Goal: Task Accomplishment & Management: Complete application form

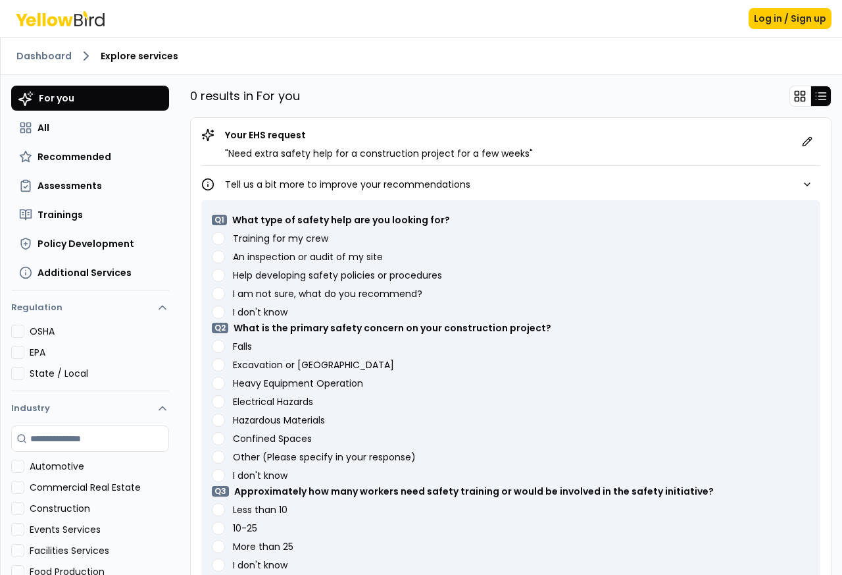
scroll to position [90, 0]
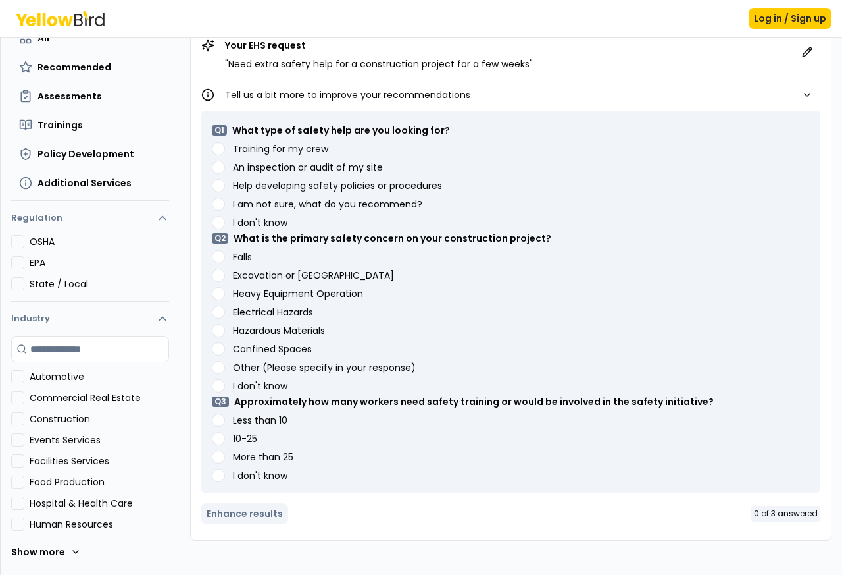
click at [212, 145] on crew "Training for my crew" at bounding box center [218, 148] width 13 height 13
click at [212, 295] on div "Heavy Equipment Operation" at bounding box center [511, 293] width 598 height 13
click at [211, 443] on div "Q 1 What type of safety help are you looking for? Training for my crew An inspe…" at bounding box center [510, 302] width 619 height 382
click at [251, 145] on label "Training for my crew" at bounding box center [280, 148] width 95 height 9
click at [225, 145] on crew "Training for my crew" at bounding box center [218, 148] width 13 height 13
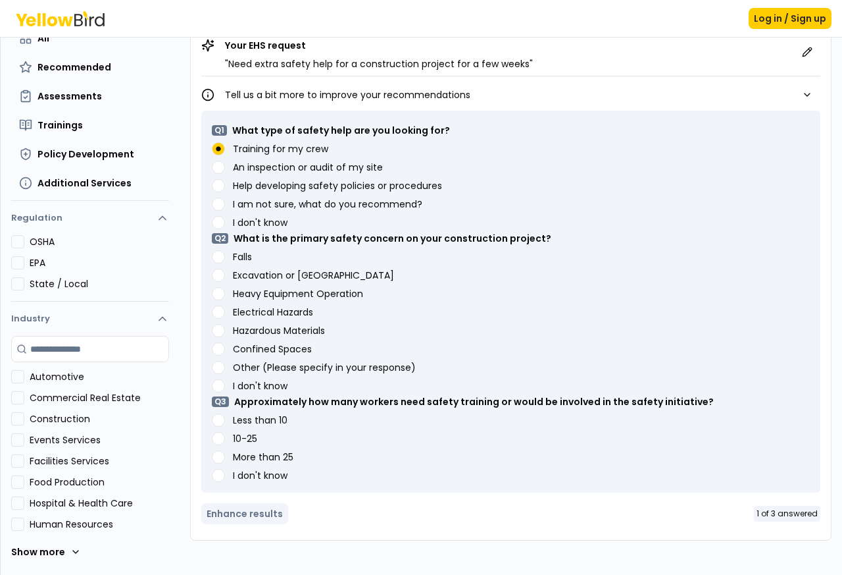
click at [252, 294] on label "Heavy Equipment Operation" at bounding box center [298, 293] width 130 height 9
click at [225, 294] on Operation "Heavy Equipment Operation" at bounding box center [218, 293] width 13 height 13
click at [251, 443] on label "10-25" at bounding box center [245, 438] width 24 height 9
click at [225, 443] on button "10-25" at bounding box center [218, 438] width 13 height 13
click at [255, 515] on button "Enhance results" at bounding box center [244, 513] width 87 height 21
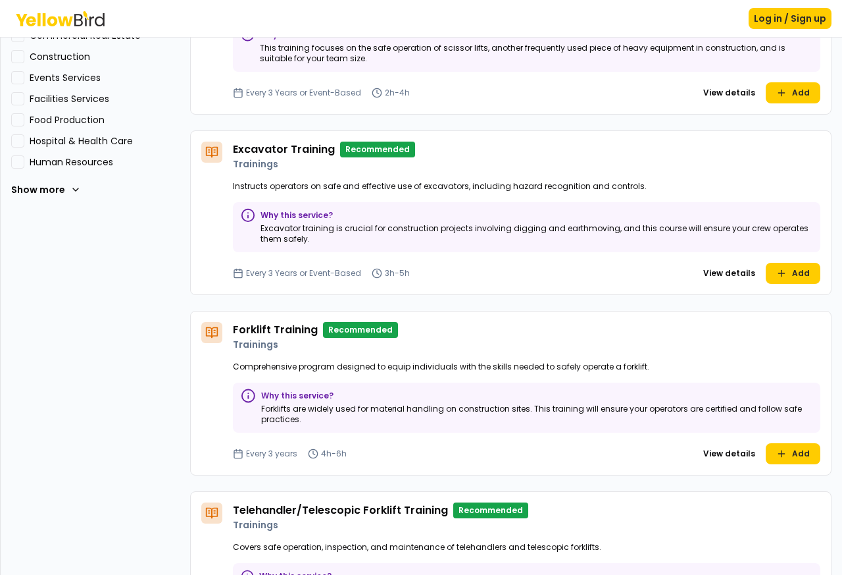
scroll to position [563, 0]
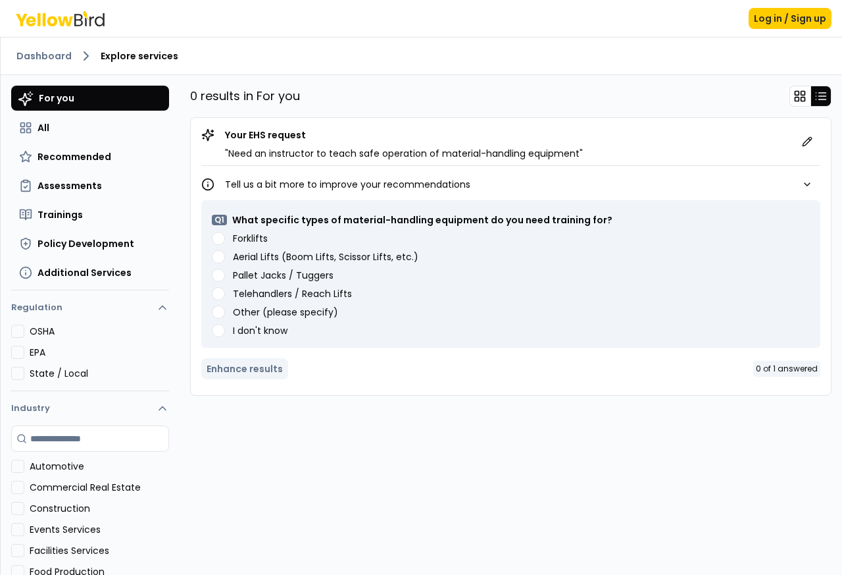
click at [213, 239] on button "Forklifts" at bounding box center [218, 238] width 13 height 13
click at [254, 371] on button "Enhance results" at bounding box center [244, 368] width 87 height 21
